Goal: Find specific page/section: Find specific page/section

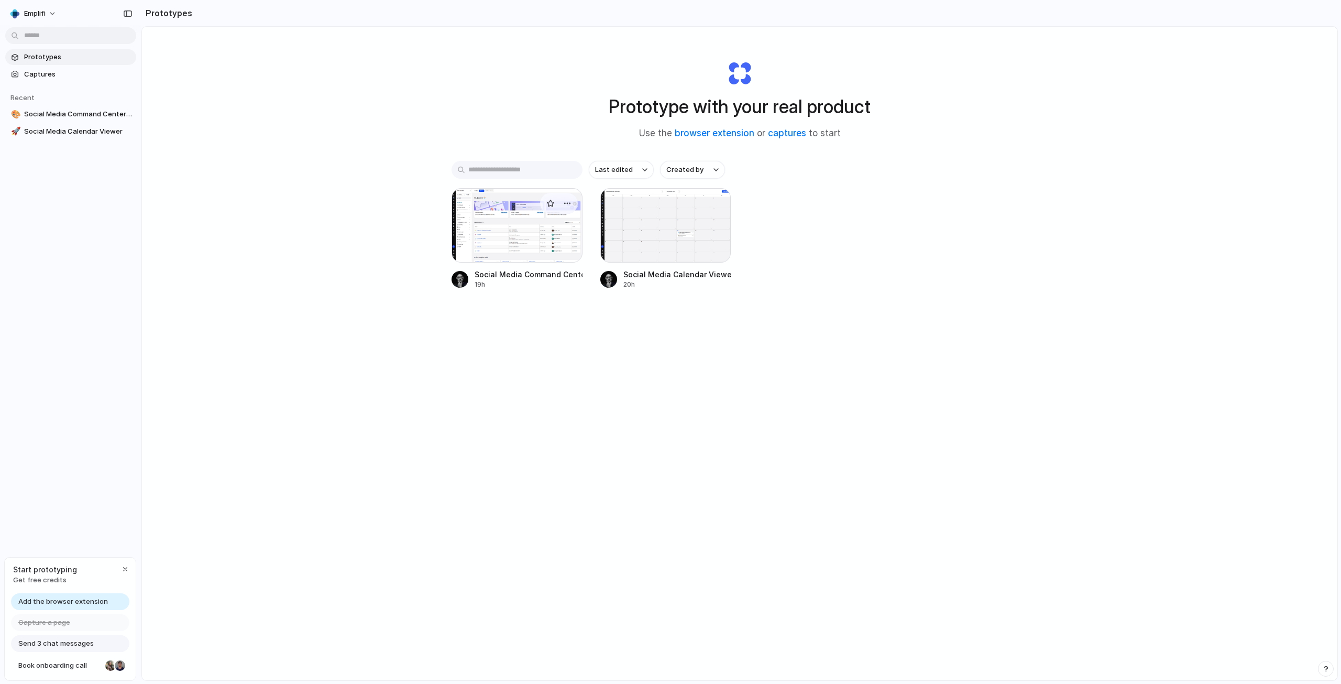
click at [507, 223] on div at bounding box center [516, 225] width 131 height 74
